Goal: Find specific page/section: Find specific page/section

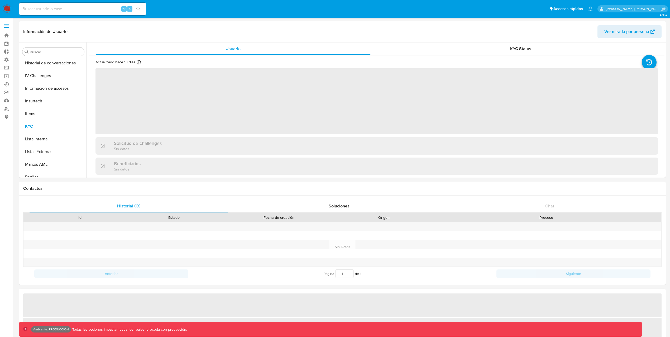
scroll to position [248, 0]
select select "10"
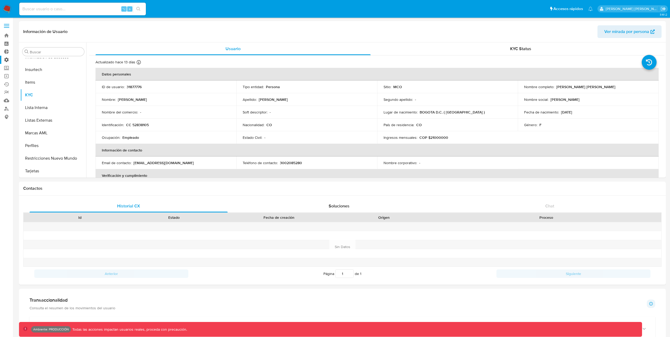
click at [8, 59] on label "Administración" at bounding box center [31, 60] width 63 height 8
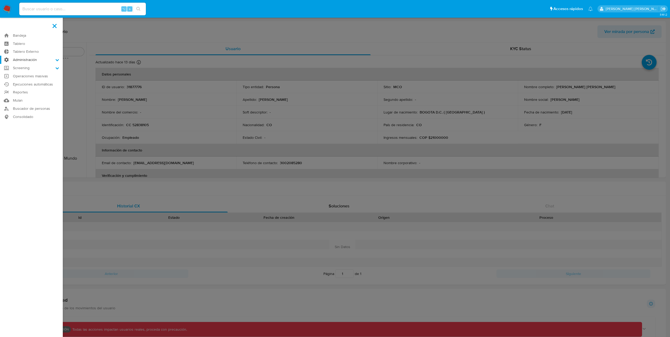
click at [0, 0] on input "Administración" at bounding box center [0, 0] width 0 height 0
click at [17, 65] on link "Reglas" at bounding box center [31, 67] width 63 height 7
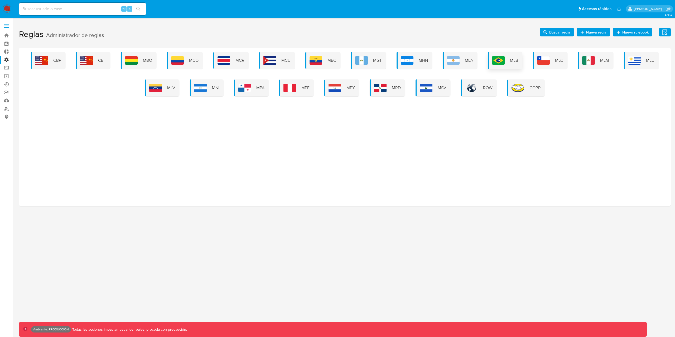
click at [500, 62] on img at bounding box center [498, 60] width 13 height 8
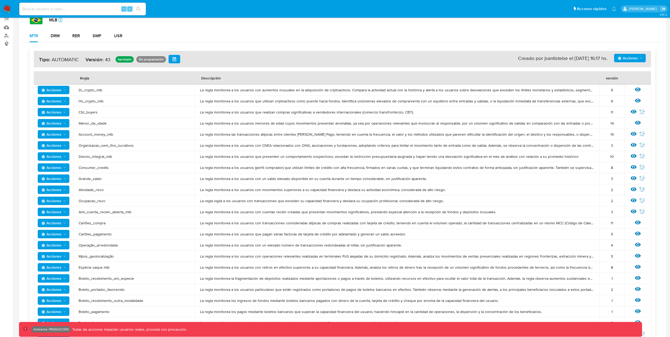
scroll to position [72, 0]
